Goal: Task Accomplishment & Management: Use online tool/utility

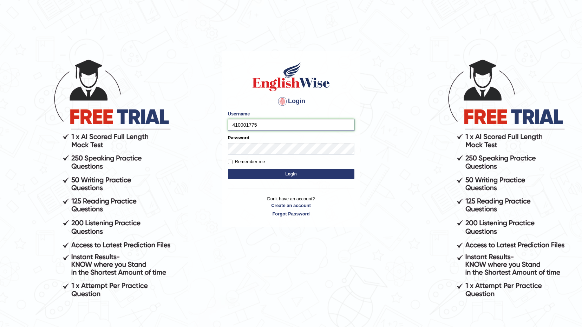
click at [232, 124] on input "410001775" at bounding box center [291, 125] width 126 height 12
type input "0410001775"
click at [249, 171] on button "Login" at bounding box center [291, 174] width 126 height 11
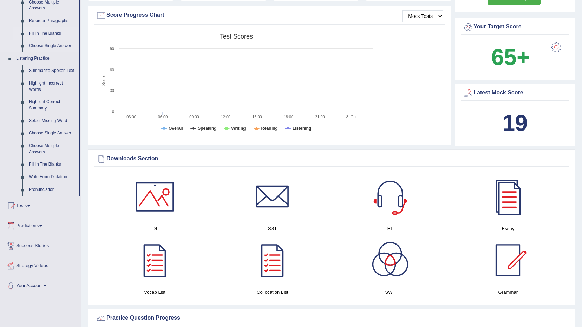
scroll to position [281, 0]
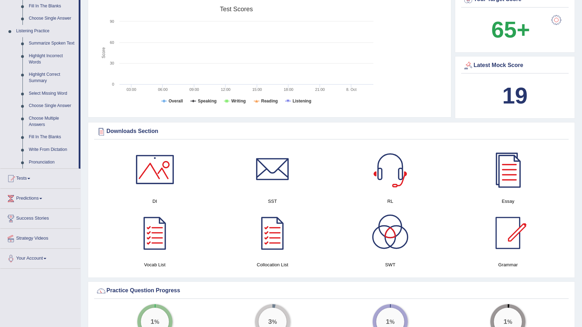
click at [30, 180] on link "Tests" at bounding box center [40, 178] width 80 height 18
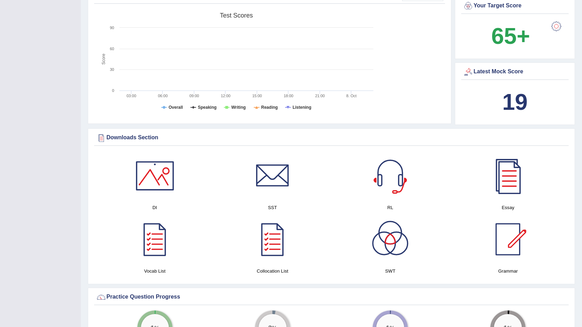
scroll to position [81, 0]
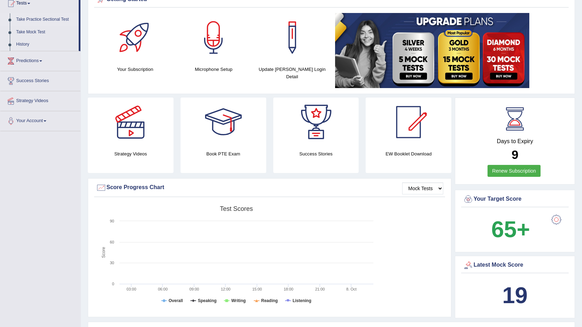
click at [32, 21] on link "Take Practice Sectional Test" at bounding box center [46, 19] width 66 height 13
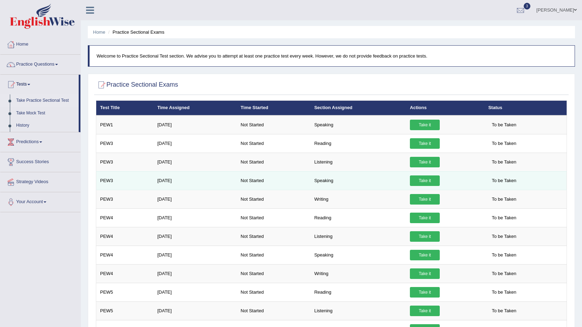
click at [416, 180] on link "Take it" at bounding box center [425, 181] width 30 height 11
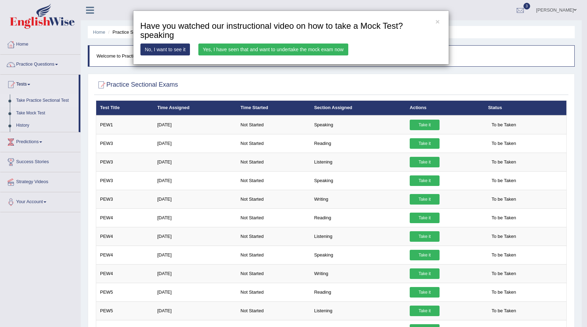
click at [223, 50] on link "Yes, I have seen that and want to undertake the mock exam now" at bounding box center [273, 50] width 150 height 12
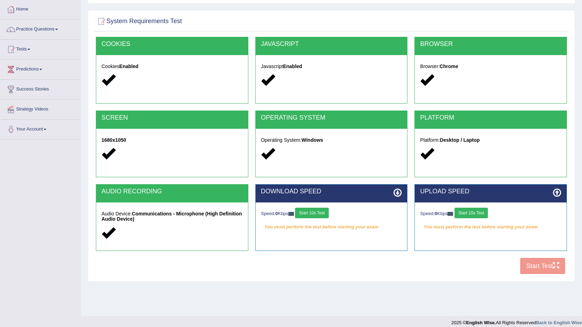
scroll to position [41, 0]
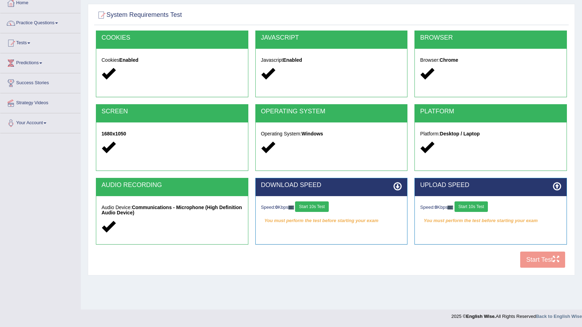
click at [319, 209] on button "Start 10s Test" at bounding box center [311, 207] width 33 height 11
click at [476, 207] on button "Start 10s Test" at bounding box center [471, 207] width 33 height 11
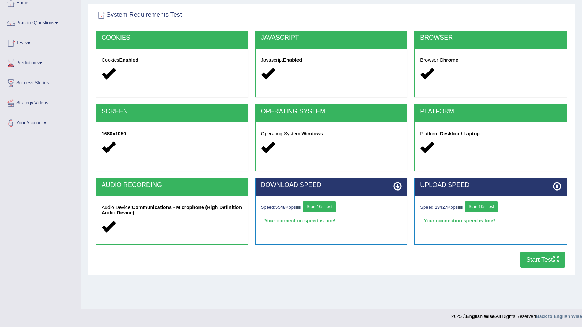
click at [536, 258] on button "Start Test" at bounding box center [542, 260] width 45 height 16
click at [58, 22] on link "Practice Questions" at bounding box center [40, 22] width 80 height 18
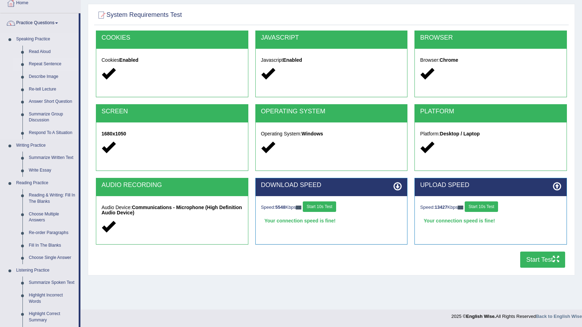
click at [48, 62] on link "Repeat Sentence" at bounding box center [52, 64] width 53 height 13
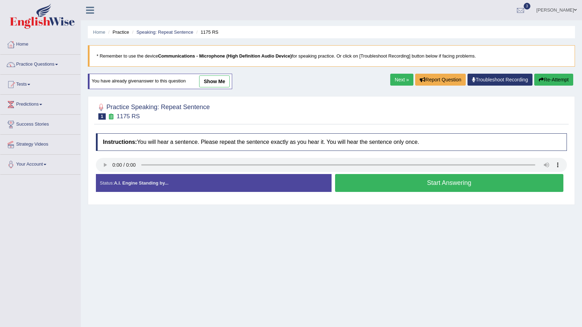
click at [381, 181] on button "Start Answering" at bounding box center [449, 183] width 229 height 18
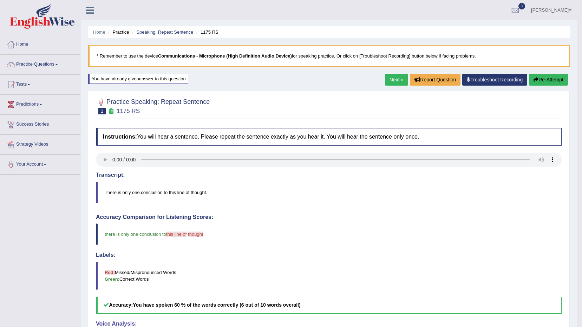
click at [57, 64] on link "Practice Questions" at bounding box center [40, 64] width 80 height 18
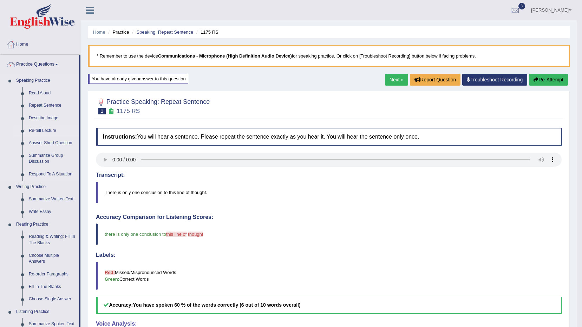
click at [46, 128] on link "Re-tell Lecture" at bounding box center [52, 131] width 53 height 13
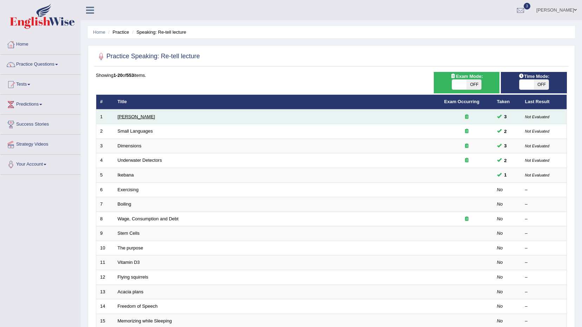
click at [124, 116] on link "[PERSON_NAME]" at bounding box center [137, 116] width 38 height 5
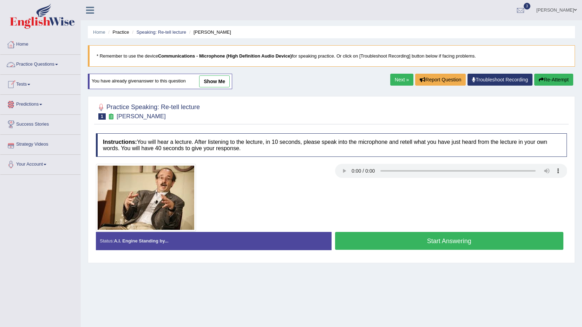
click at [60, 63] on link "Practice Questions" at bounding box center [40, 64] width 80 height 18
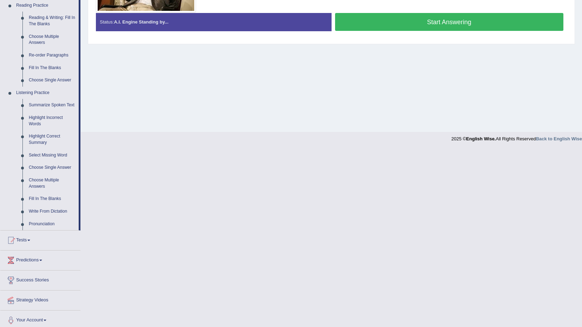
scroll to position [223, 0]
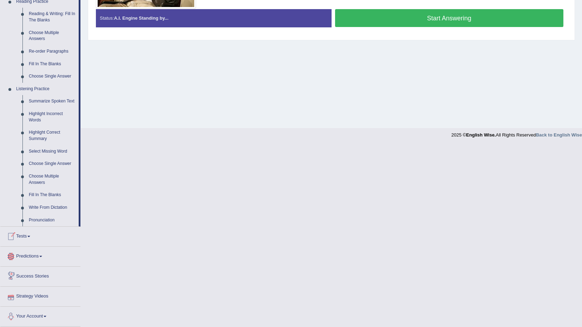
click at [30, 237] on span at bounding box center [28, 236] width 3 height 1
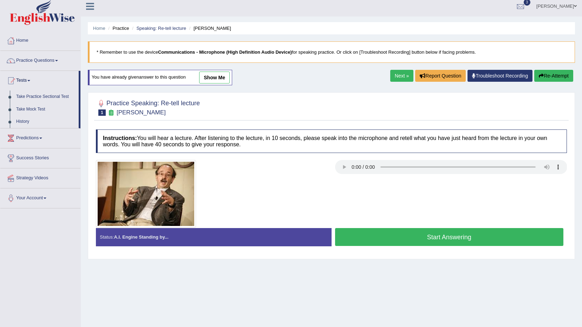
scroll to position [0, 0]
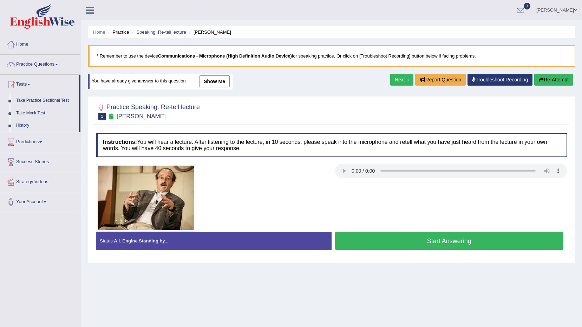
click at [58, 64] on span at bounding box center [56, 64] width 3 height 1
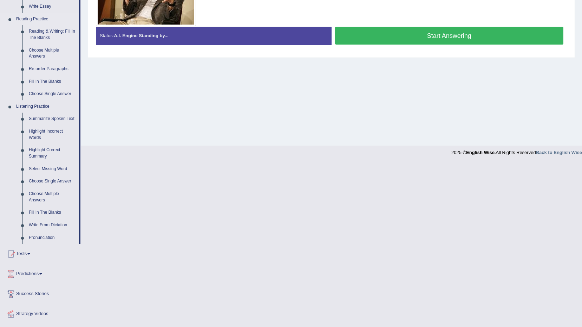
scroll to position [223, 0]
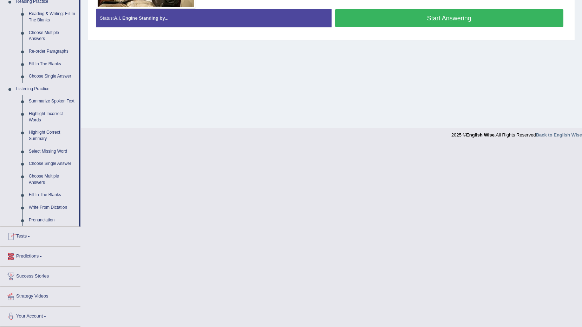
click at [30, 237] on span at bounding box center [28, 236] width 3 height 1
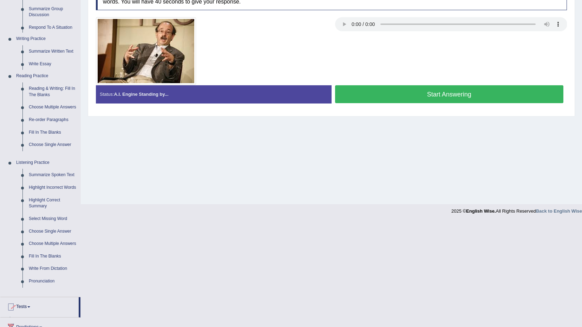
scroll to position [41, 0]
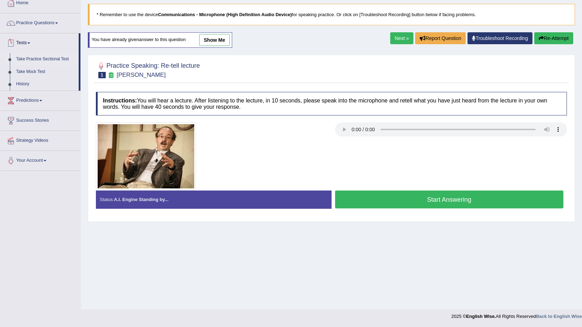
click at [50, 56] on link "Take Practice Sectional Test" at bounding box center [46, 59] width 66 height 13
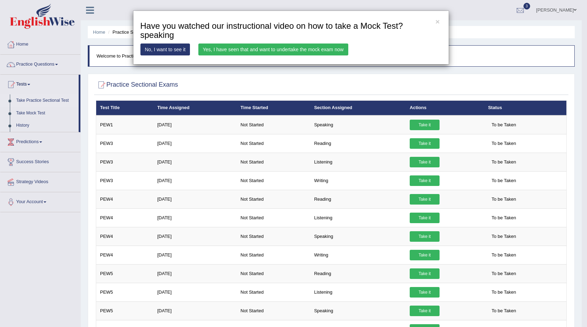
click at [332, 52] on link "Yes, I have seen that and want to undertake the mock exam now" at bounding box center [273, 50] width 150 height 12
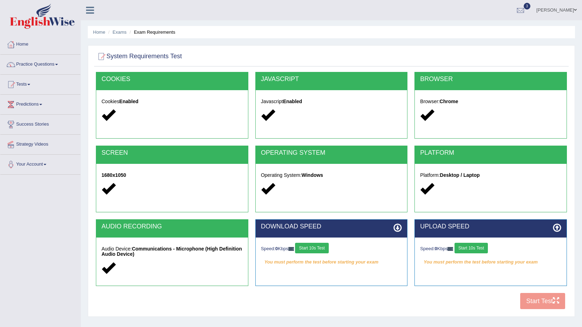
click at [308, 246] on button "Start 10s Test" at bounding box center [311, 248] width 33 height 11
click at [480, 249] on button "Start 10s Test" at bounding box center [471, 248] width 33 height 11
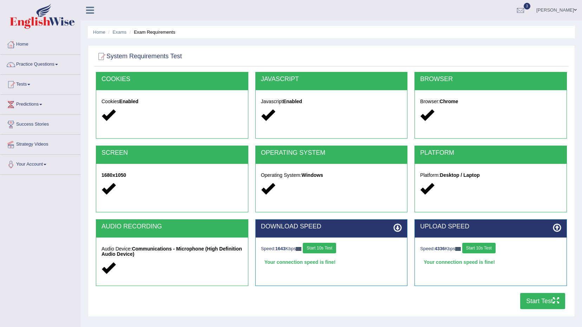
click at [530, 299] on button "Start Test" at bounding box center [542, 301] width 45 height 16
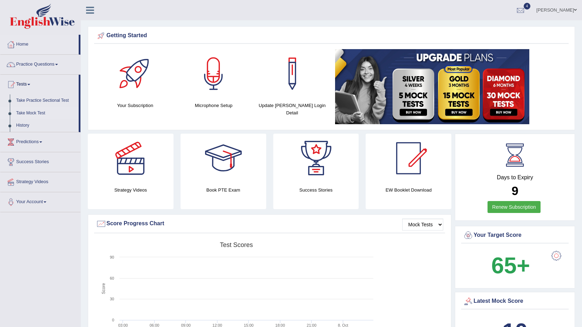
click at [29, 115] on link "Take Mock Test" at bounding box center [46, 113] width 66 height 13
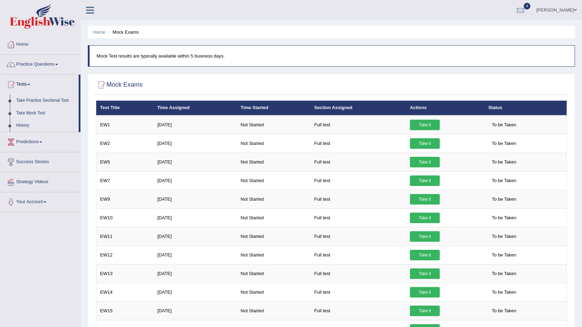
click at [422, 128] on link "Take it" at bounding box center [425, 125] width 30 height 11
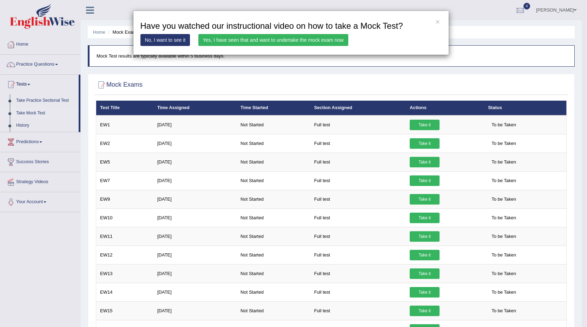
click at [328, 38] on link "Yes, I have seen that and want to undertake the mock exam now" at bounding box center [273, 40] width 150 height 12
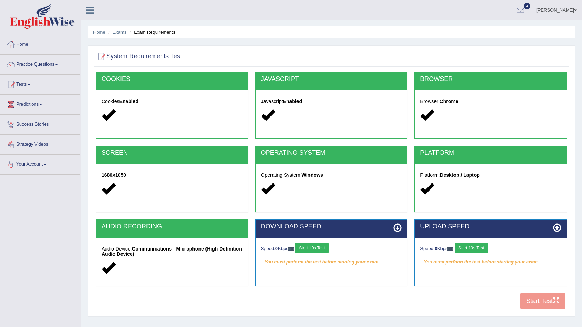
scroll to position [41, 0]
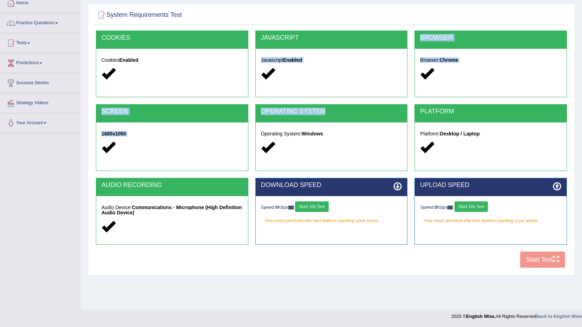
drag, startPoint x: 337, startPoint y: 111, endPoint x: 334, endPoint y: 117, distance: 6.3
click at [334, 117] on div "COOKIES Cookies Enabled JAVASCRIPT Javascript Enabled BROWSER Browser: Chrome S…" at bounding box center [331, 151] width 475 height 241
click at [317, 210] on button "Start 10s Test" at bounding box center [311, 207] width 33 height 11
click at [485, 209] on button "Start 10s Test" at bounding box center [471, 207] width 33 height 11
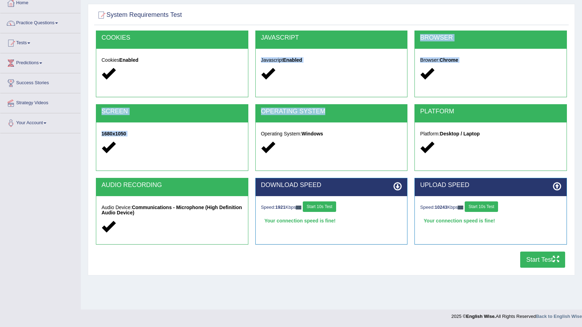
click at [537, 265] on button "Start Test" at bounding box center [542, 260] width 45 height 16
